Goal: Transaction & Acquisition: Book appointment/travel/reservation

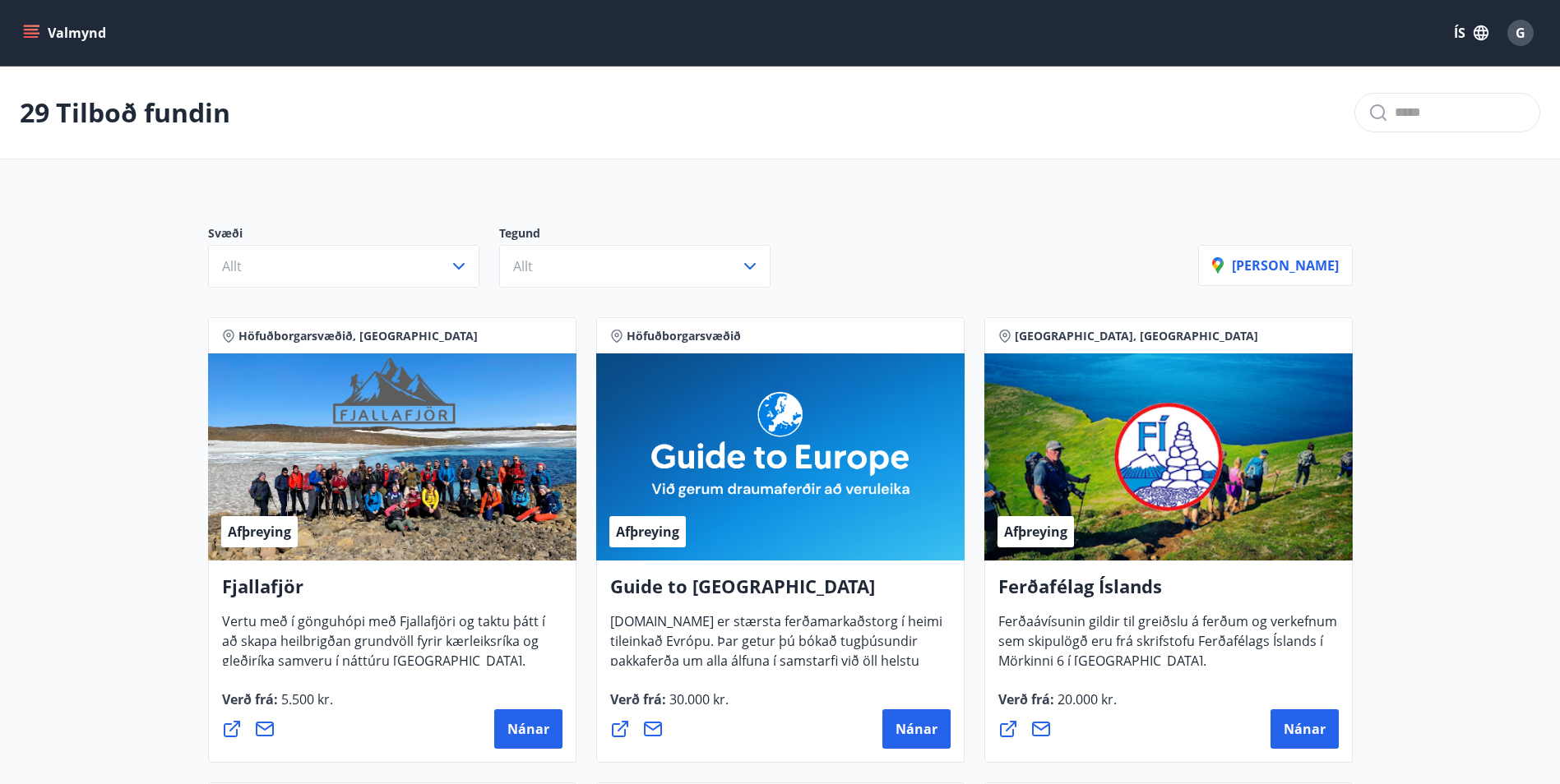
click at [1001, 224] on div "Svæði Allt Tegund Allt [PERSON_NAME]" at bounding box center [780, 250] width 1184 height 115
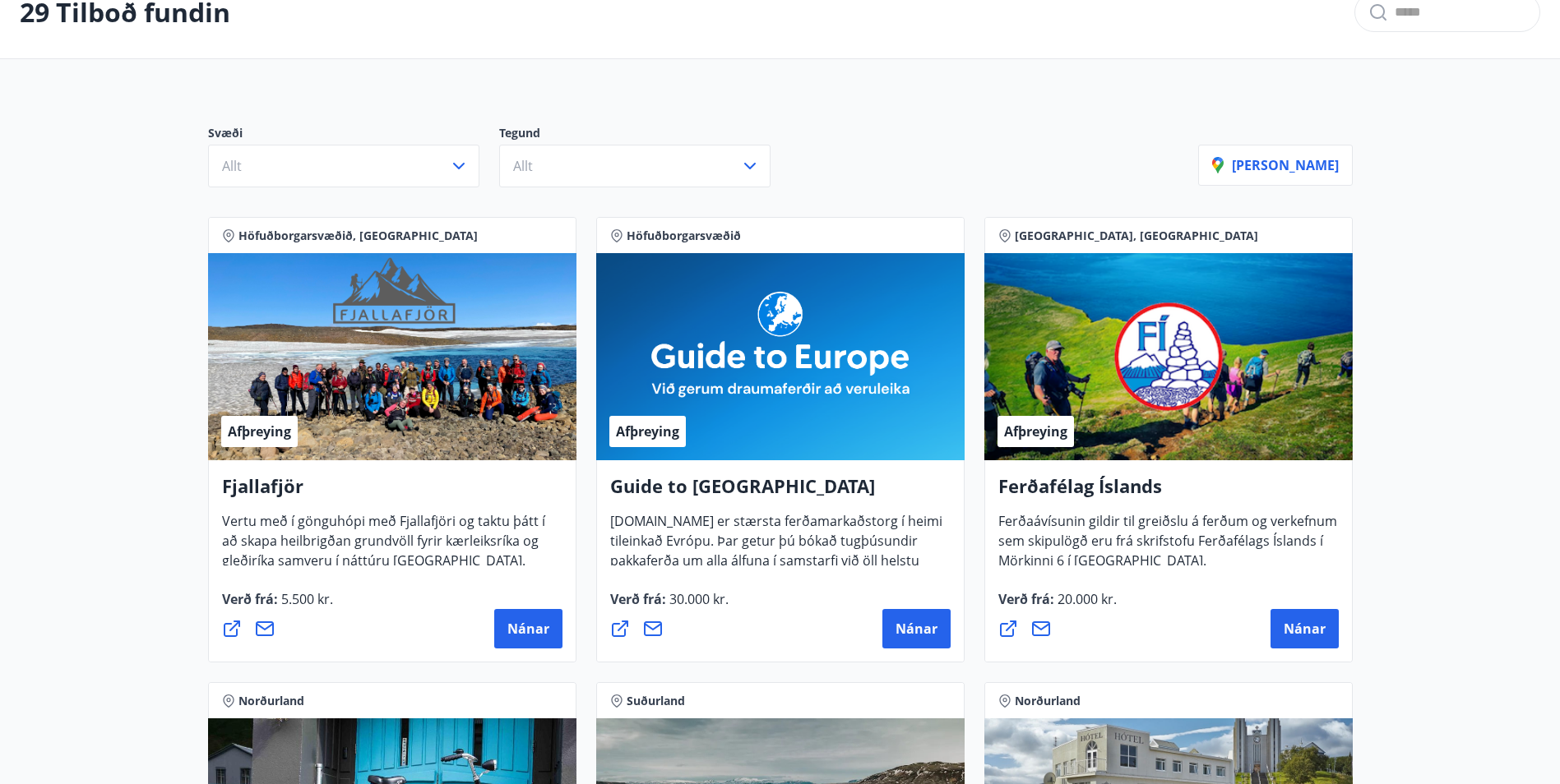
scroll to position [164, 0]
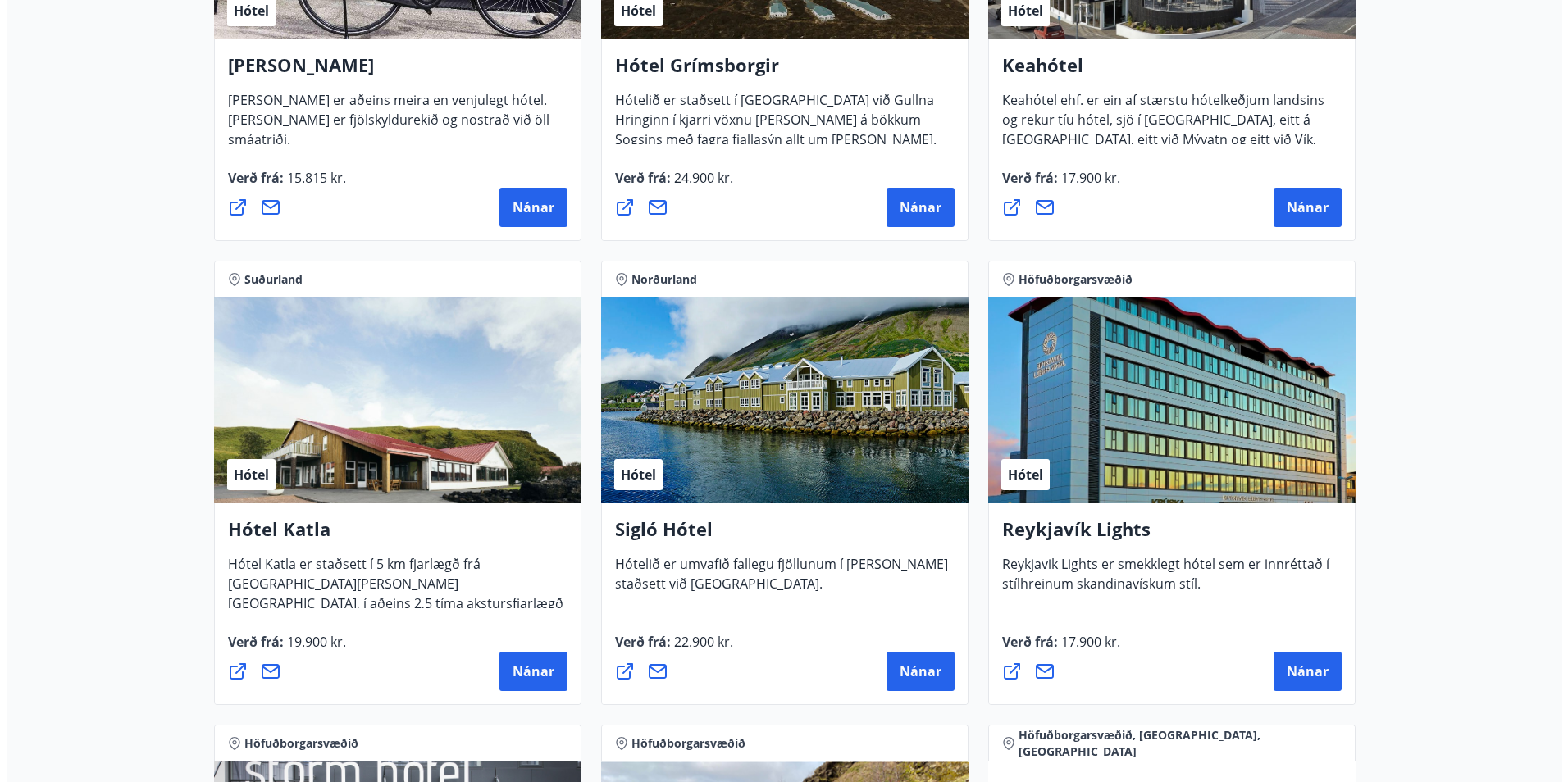
scroll to position [1066, 0]
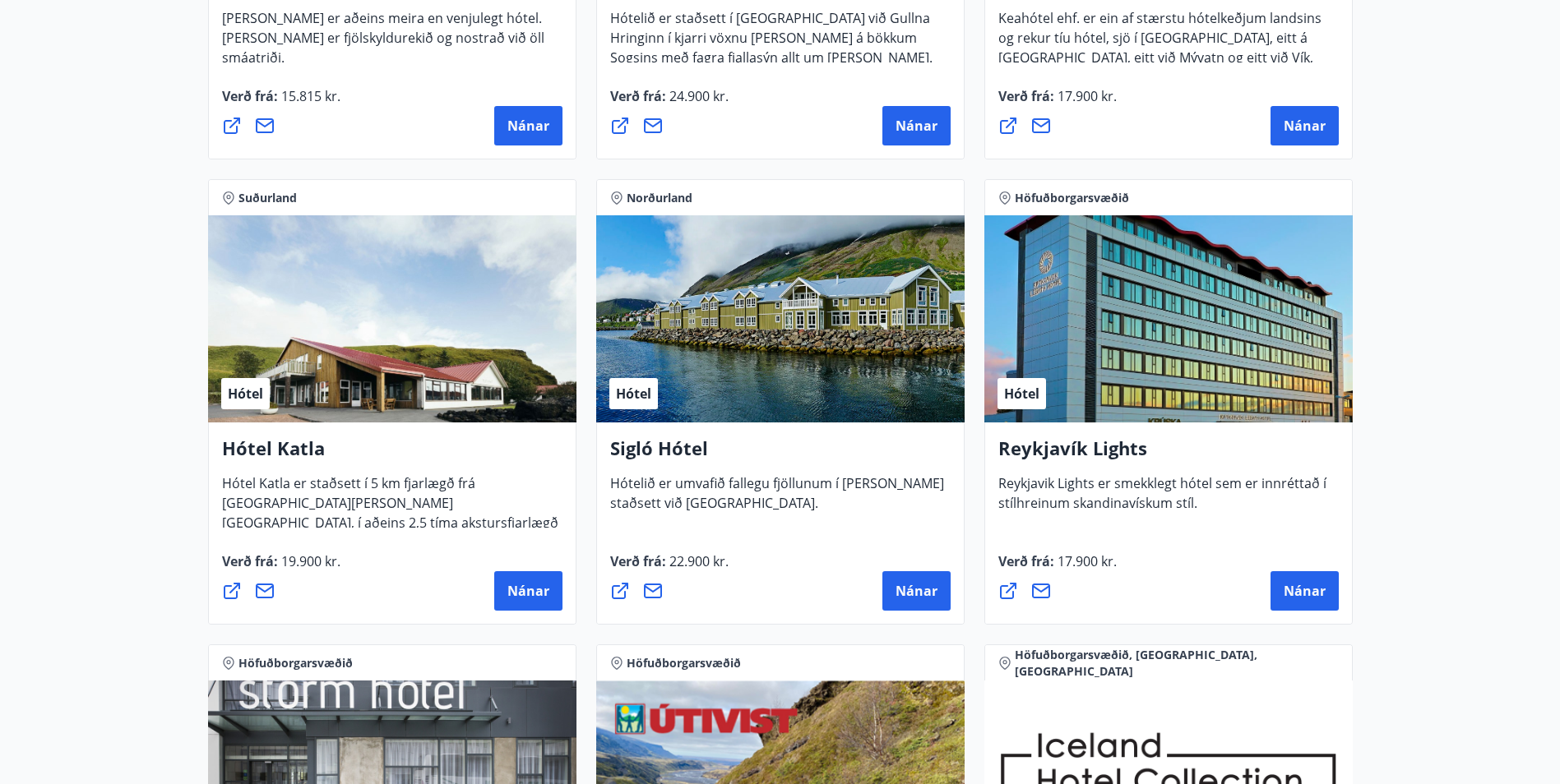
click at [1219, 337] on div "Hótel" at bounding box center [1168, 319] width 369 height 207
drag, startPoint x: 1292, startPoint y: 588, endPoint x: 1144, endPoint y: 580, distance: 148.2
click at [1144, 580] on div "Nánar" at bounding box center [1168, 591] width 340 height 40
click at [1305, 584] on span "Nánar" at bounding box center [1305, 591] width 41 height 18
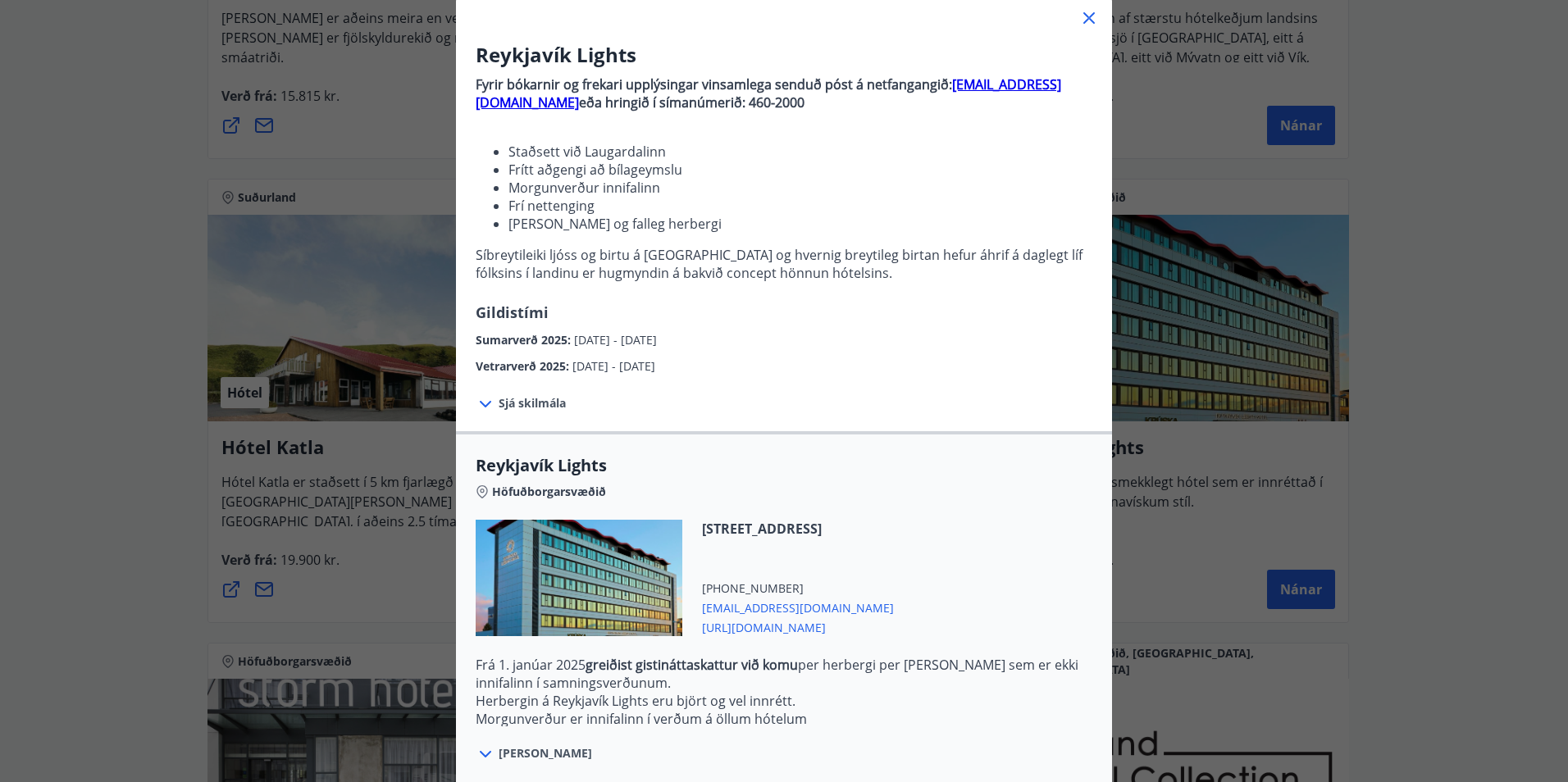
scroll to position [246, 0]
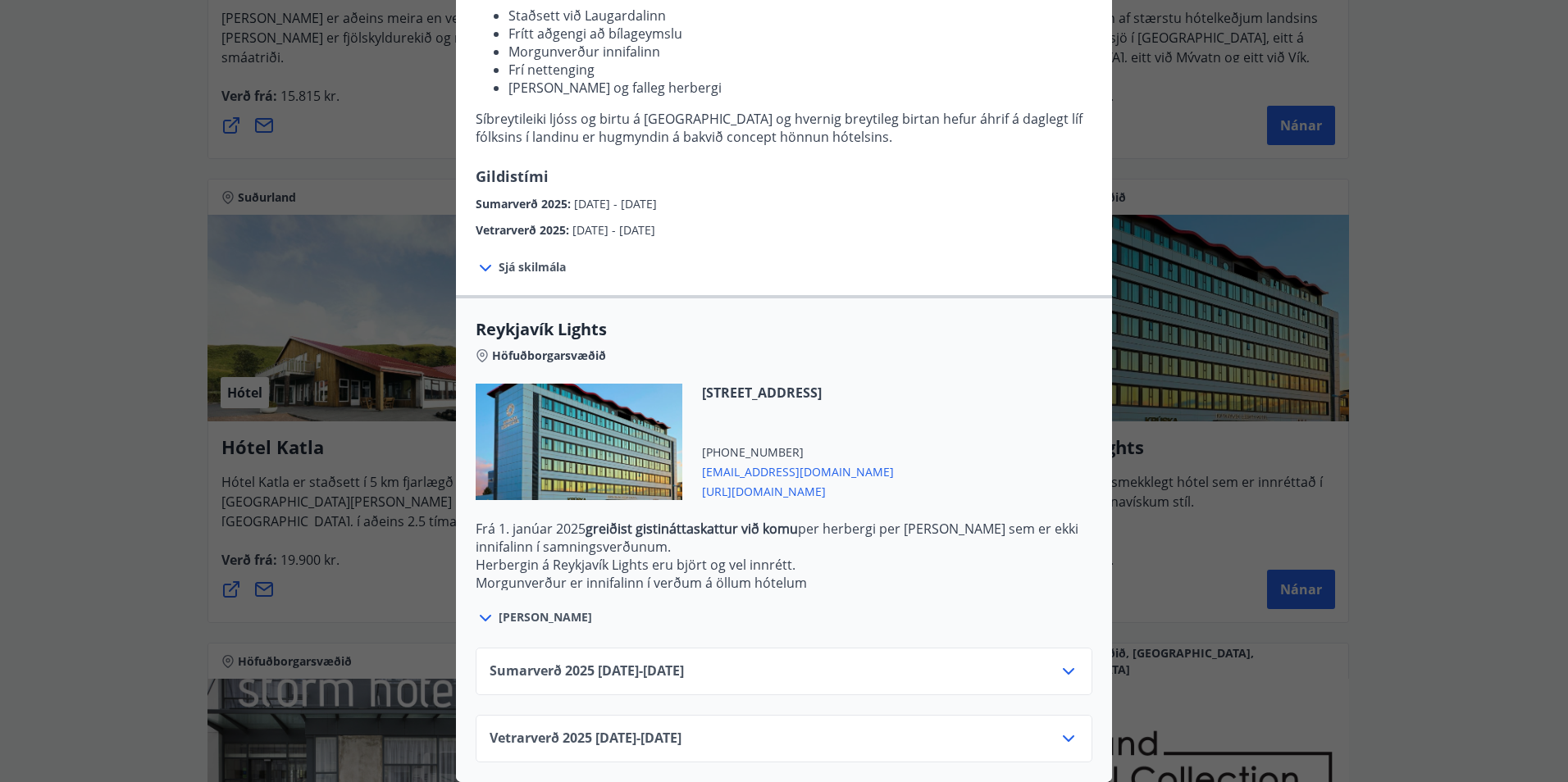
click at [520, 261] on span "Sjá skilmála" at bounding box center [532, 267] width 68 height 16
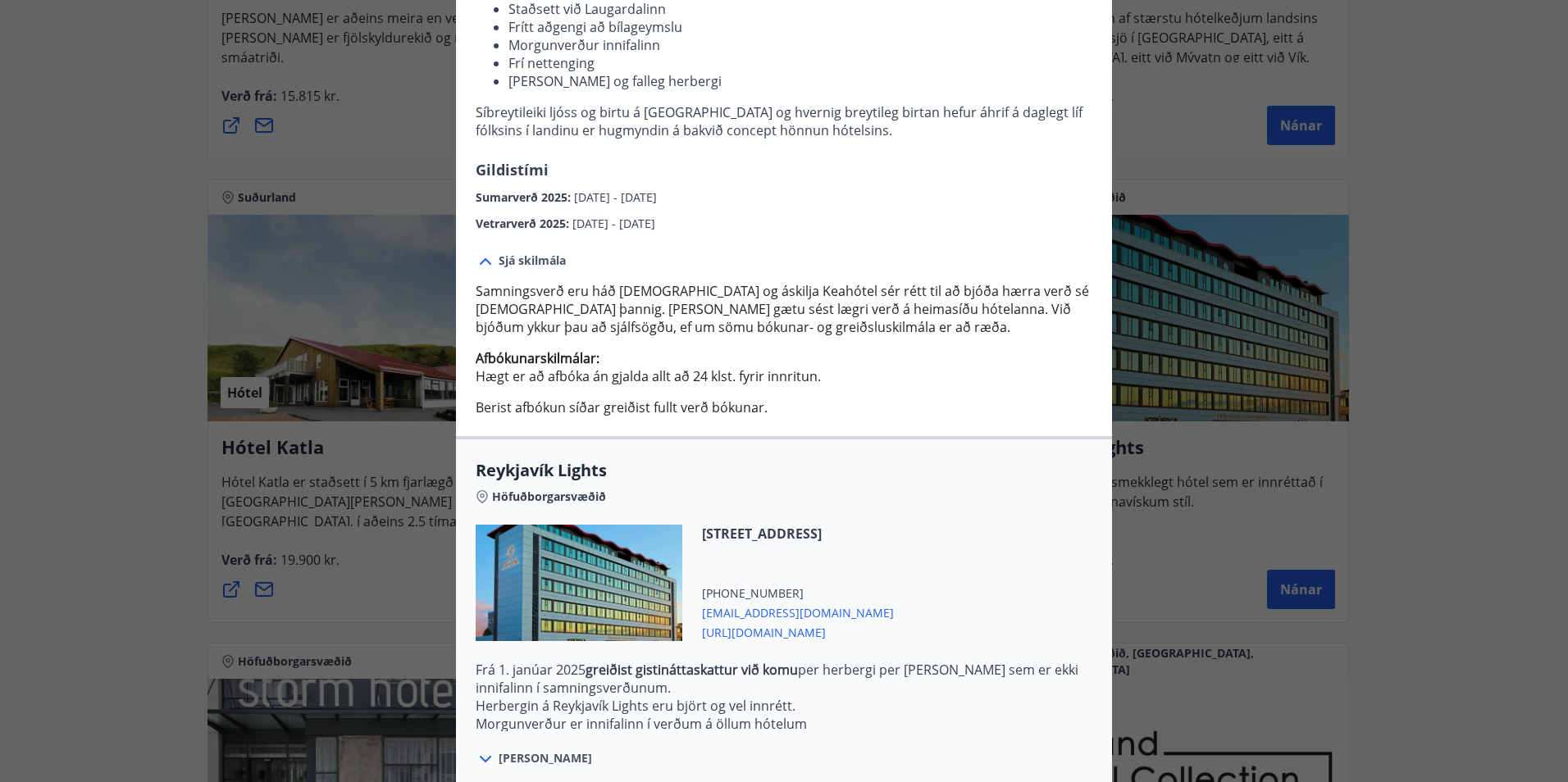
click at [854, 245] on div "Sjá skilmála Samningsverð eru háð [DEMOGRAPHIC_DATA] og áskilja [PERSON_NAME] s…" at bounding box center [784, 335] width 656 height 203
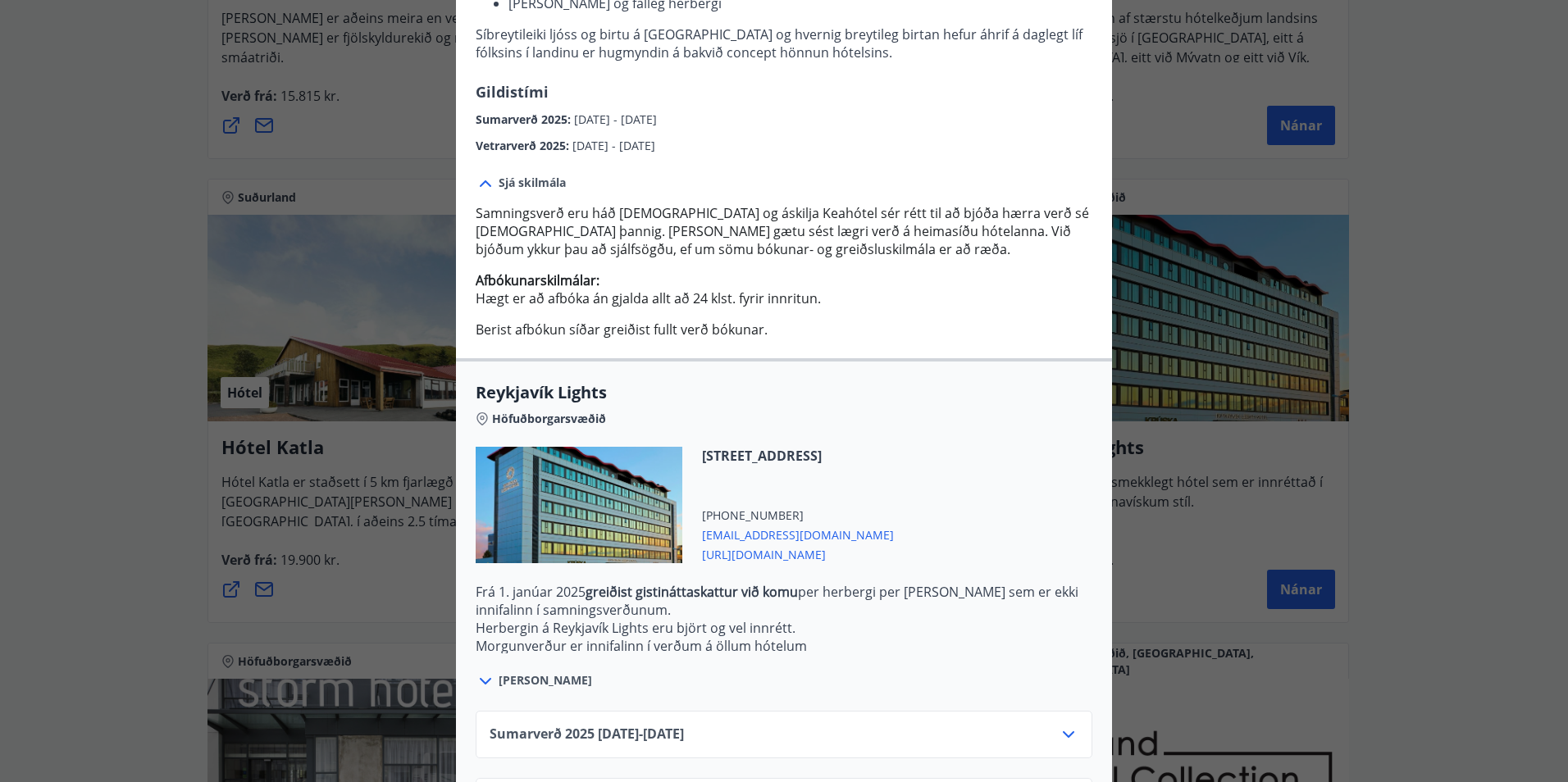
scroll to position [399, 0]
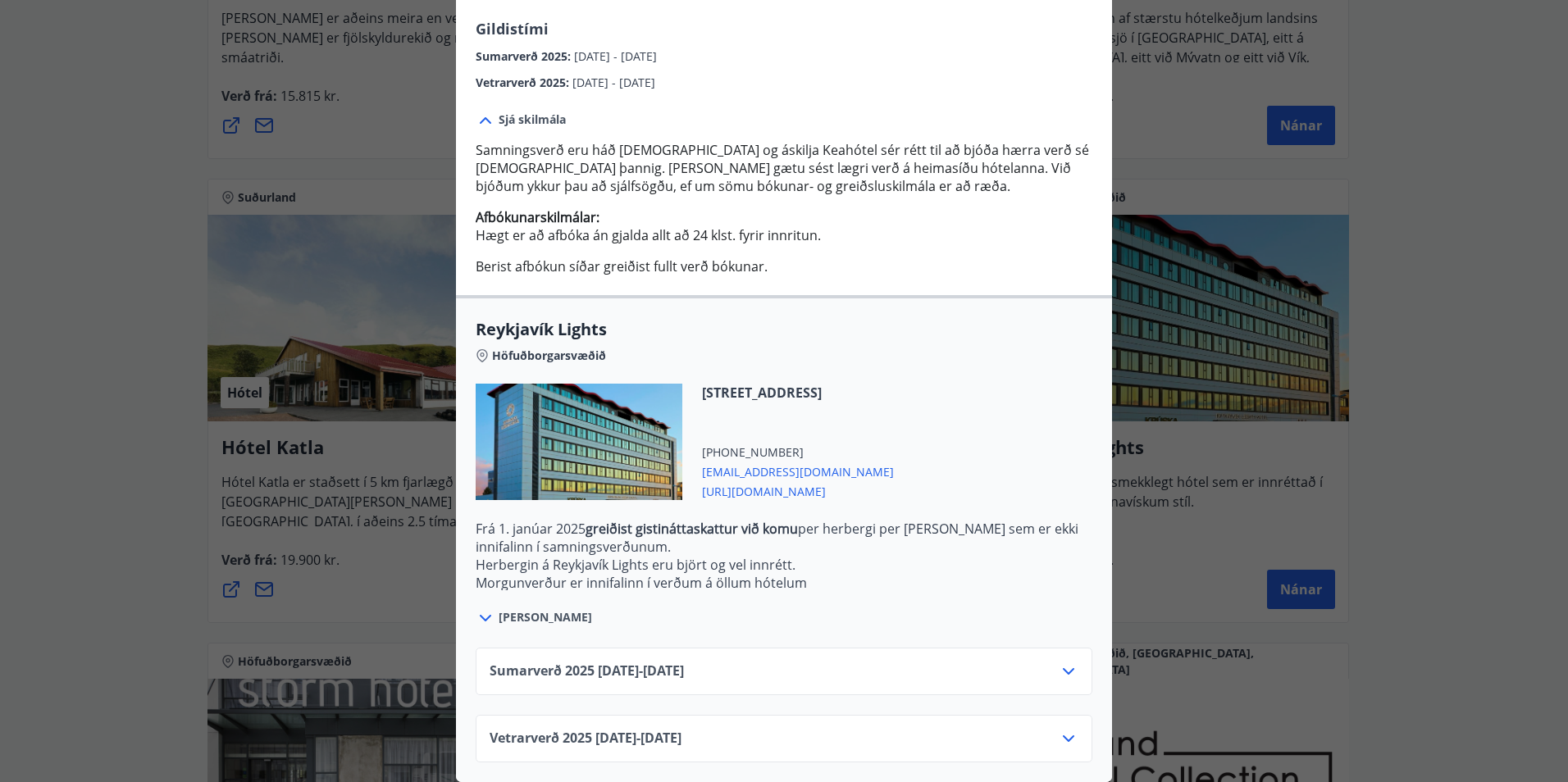
click at [740, 741] on div "Vetrarverð [PHONE_NUMBER][DATE] - [DATE]" at bounding box center [784, 744] width 588 height 33
click at [1062, 735] on icon at bounding box center [1068, 738] width 11 height 7
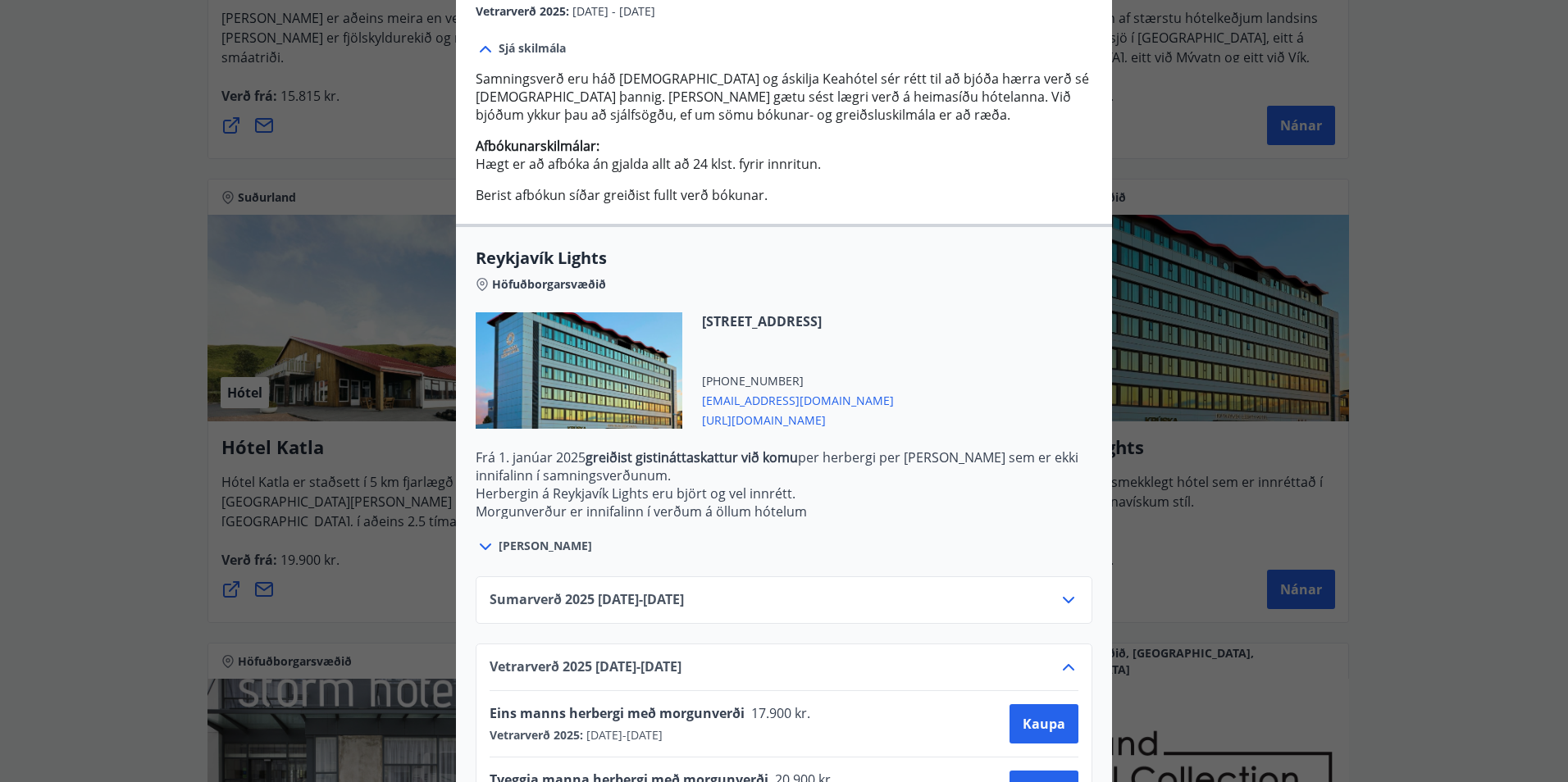
scroll to position [532, 0]
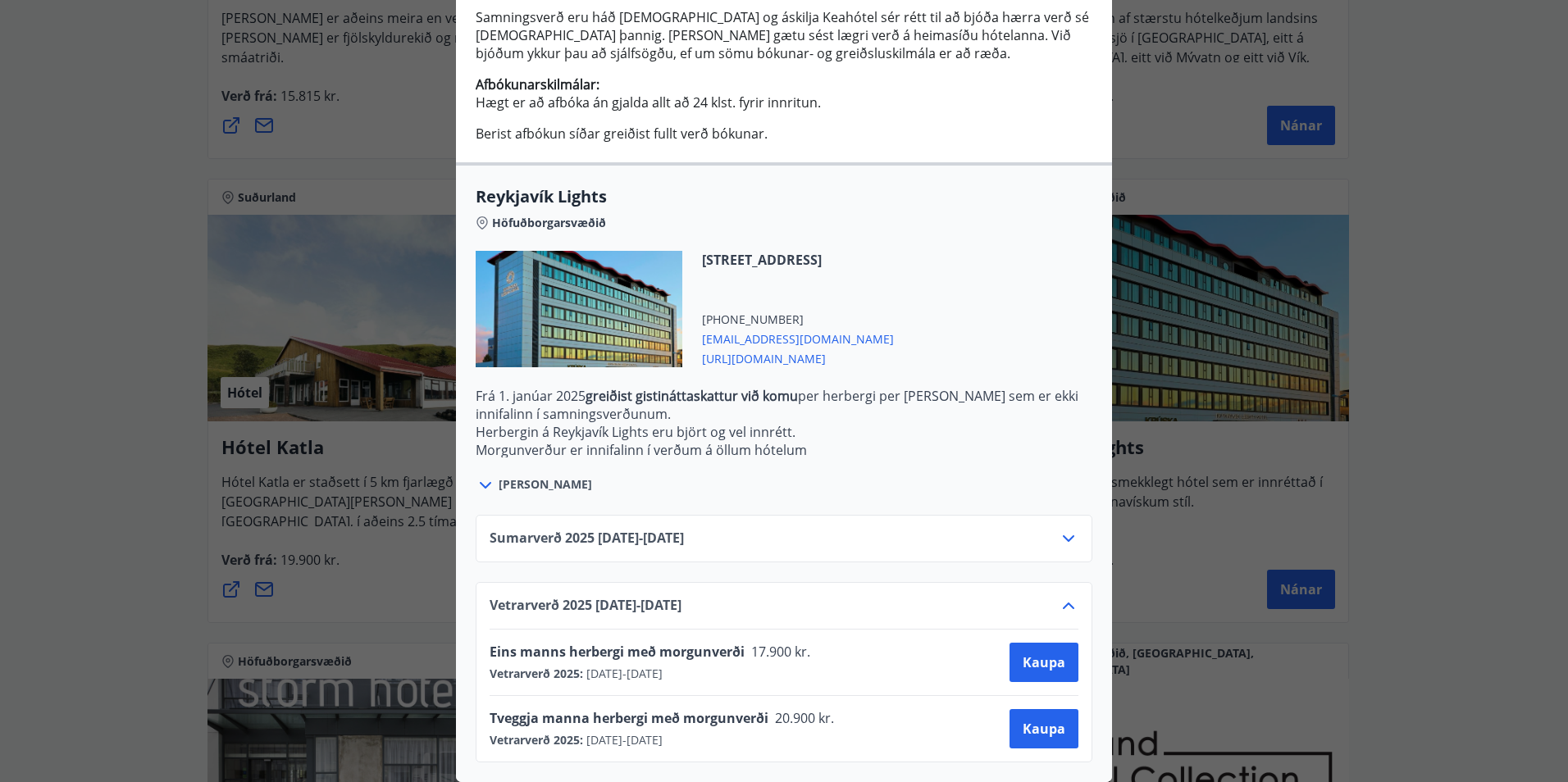
click at [950, 458] on div "[PERSON_NAME]" at bounding box center [784, 477] width 617 height 38
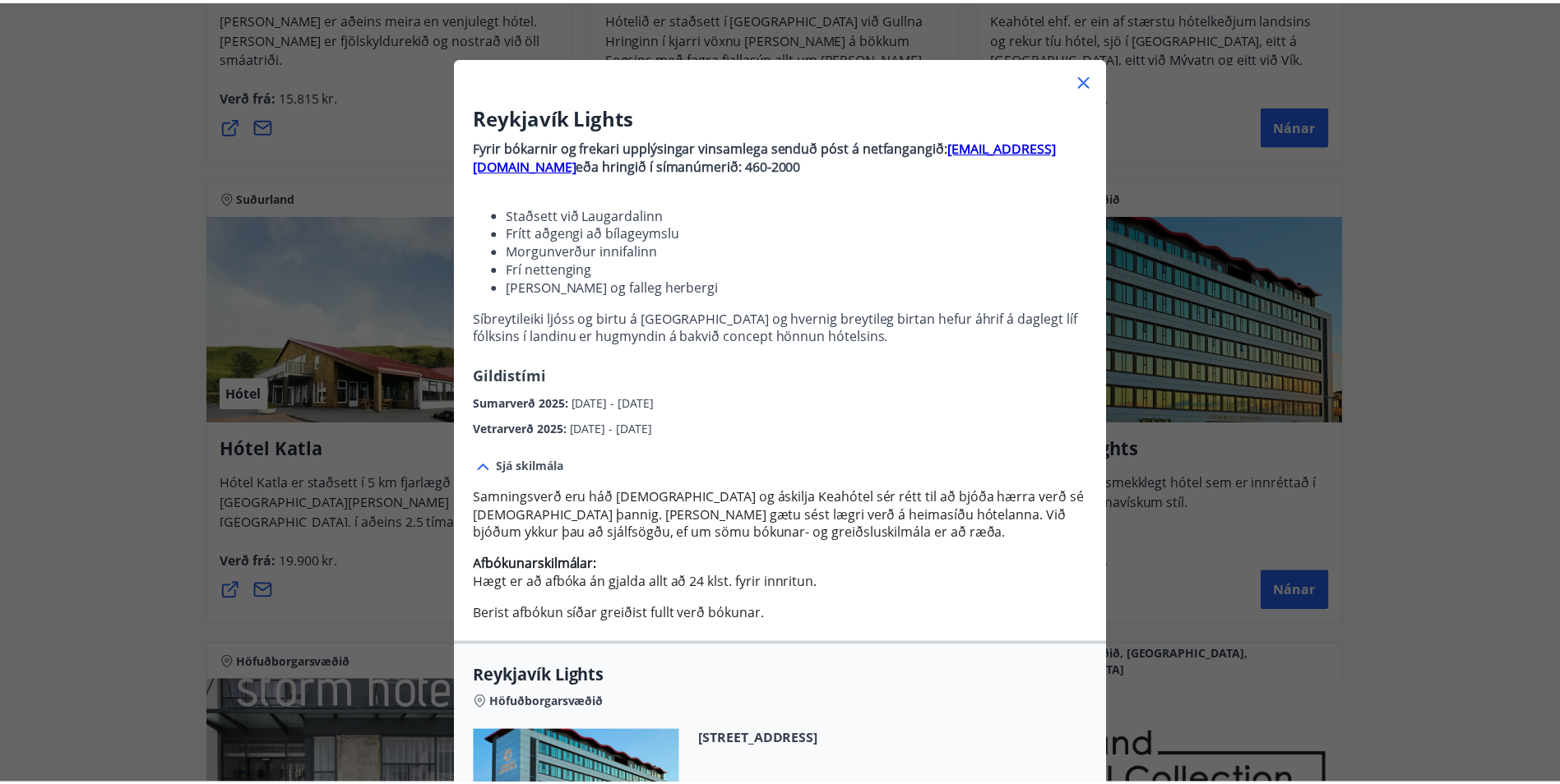
scroll to position [41, 0]
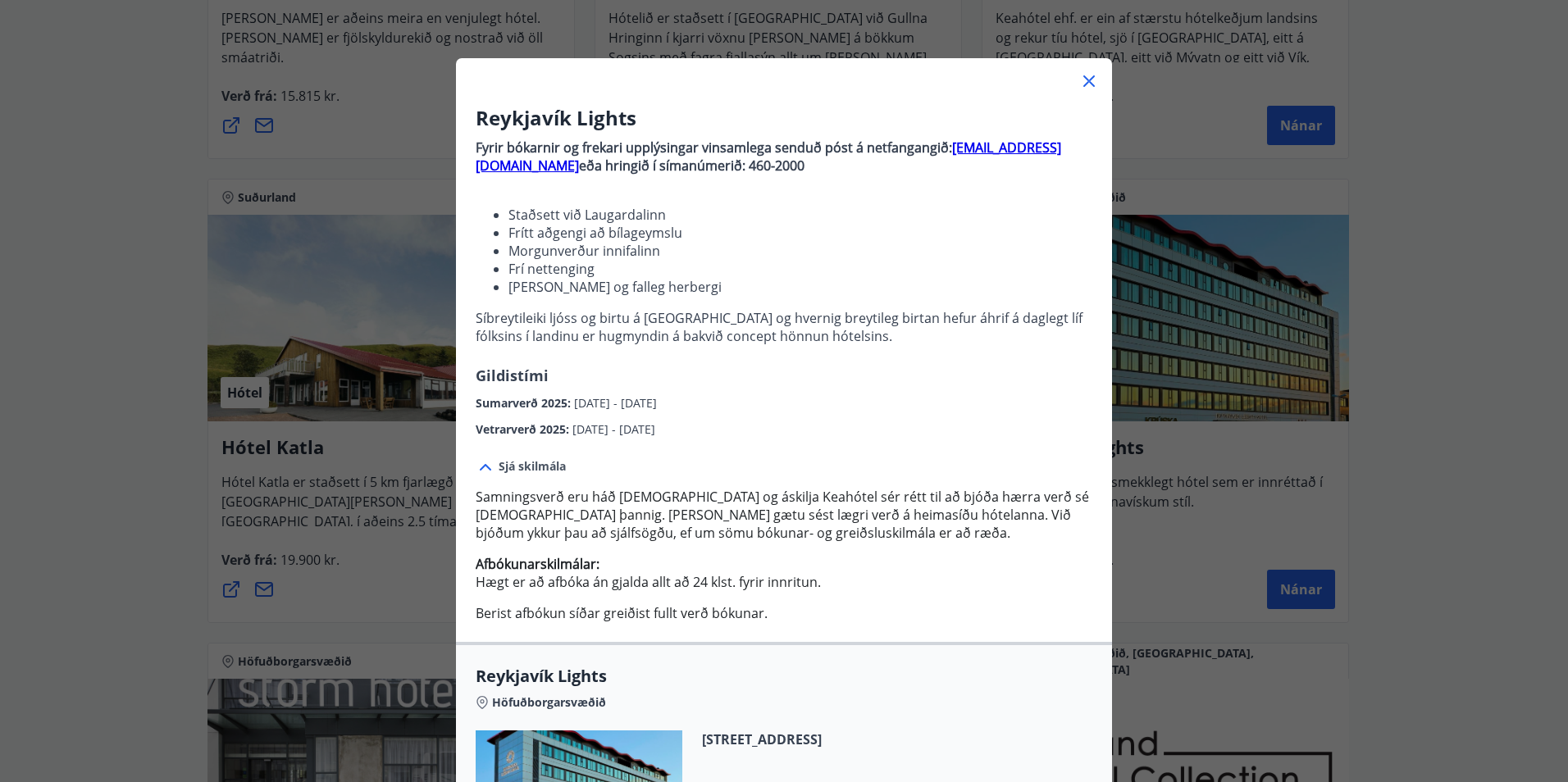
click at [1403, 327] on div "Reykjavík Lights Fyrir bókarnir og frekari upplýsingar vinsamlega senduð póst á…" at bounding box center [784, 351] width 1568 height 782
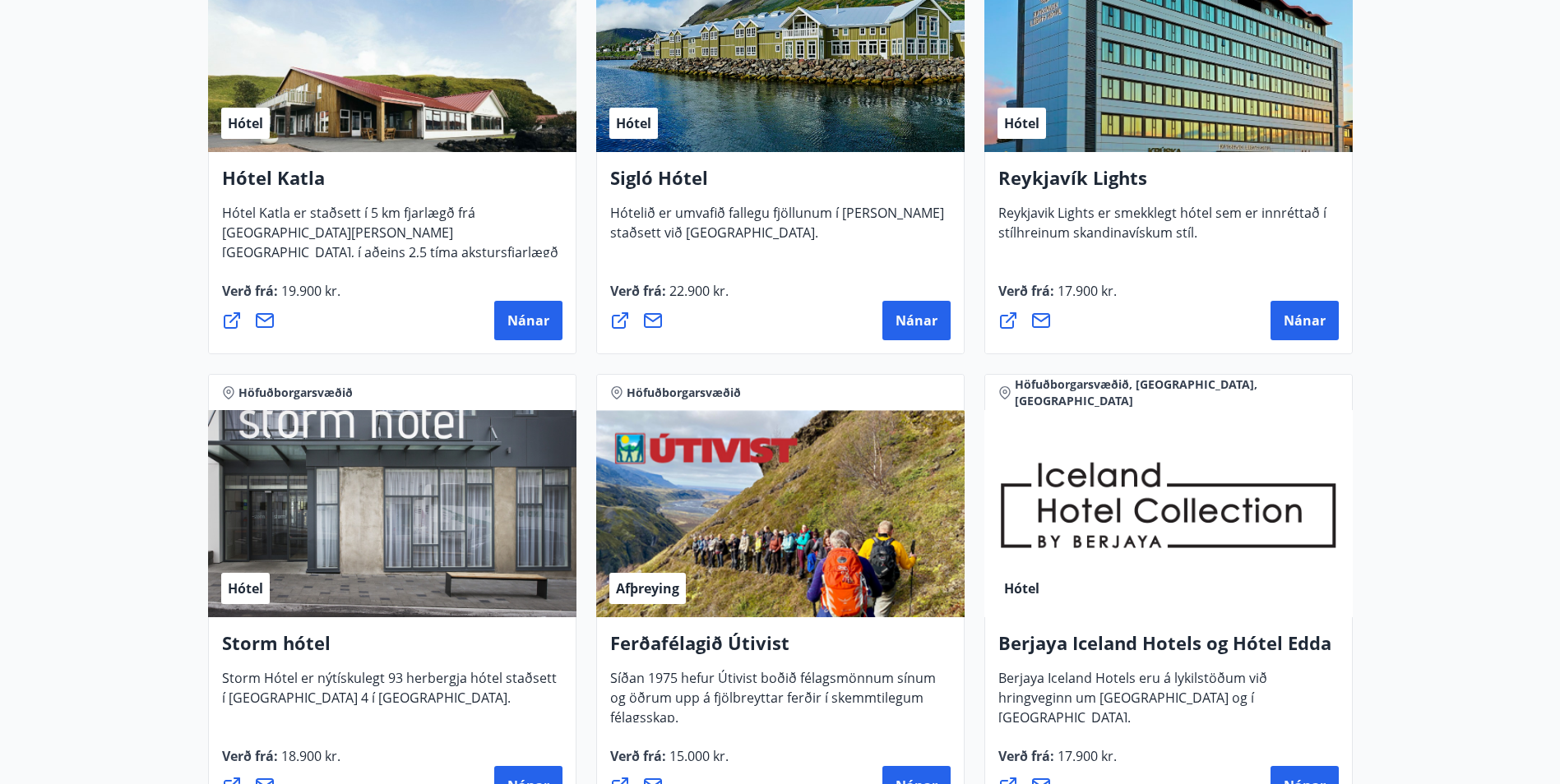
scroll to position [1890, 0]
